Goal: Information Seeking & Learning: Learn about a topic

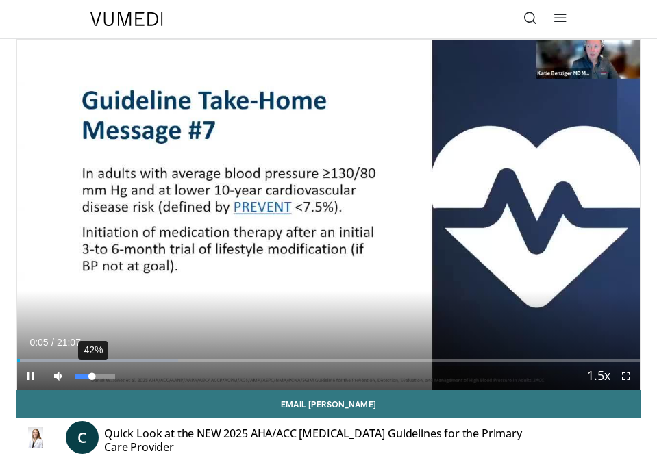
click at [92, 374] on div "42%" at bounding box center [94, 376] width 39 height 5
click at [30, 377] on video-js "**********" at bounding box center [328, 215] width 623 height 350
click at [32, 376] on span "Video Player" at bounding box center [30, 375] width 27 height 27
click at [32, 378] on span "Video Player" at bounding box center [30, 375] width 27 height 27
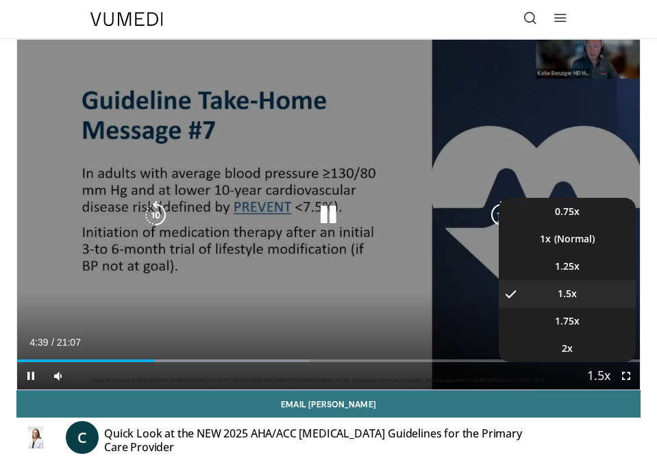
scroll to position [55, 0]
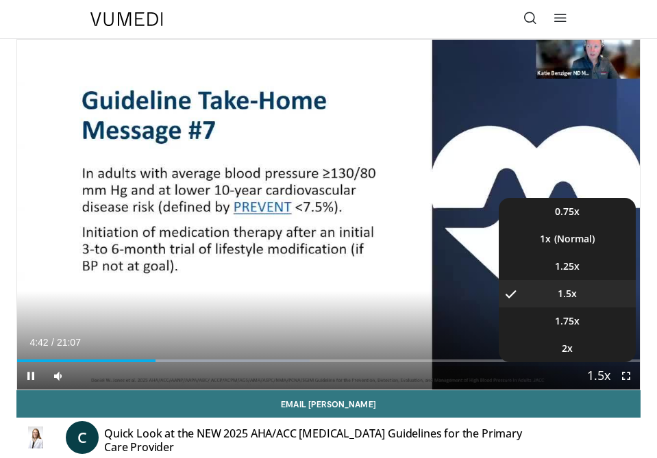
click at [597, 378] on span "Video Player" at bounding box center [598, 376] width 19 height 27
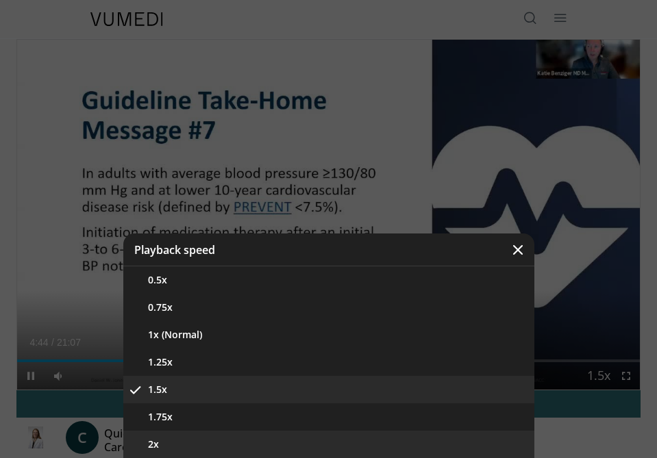
click at [373, 453] on button "2x" at bounding box center [328, 444] width 411 height 27
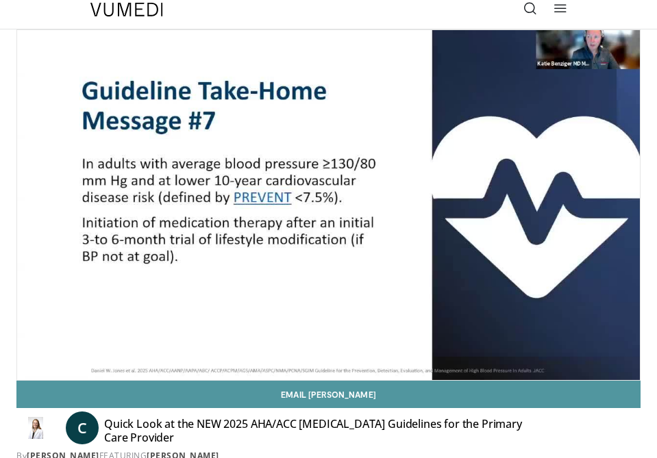
scroll to position [11, 0]
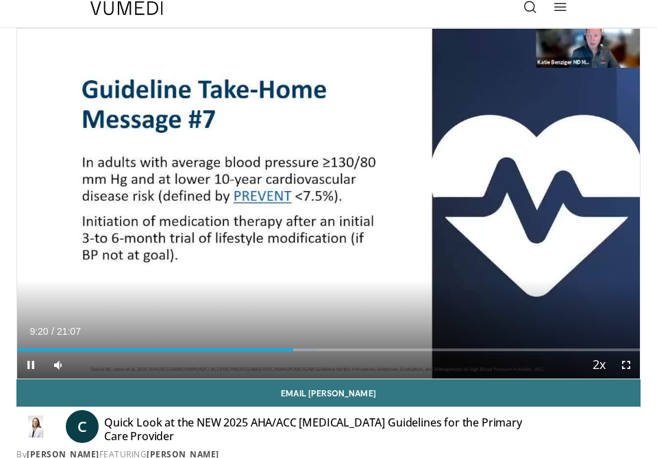
click at [32, 366] on span "Video Player" at bounding box center [30, 364] width 27 height 27
